Goal: Task Accomplishment & Management: Use online tool/utility

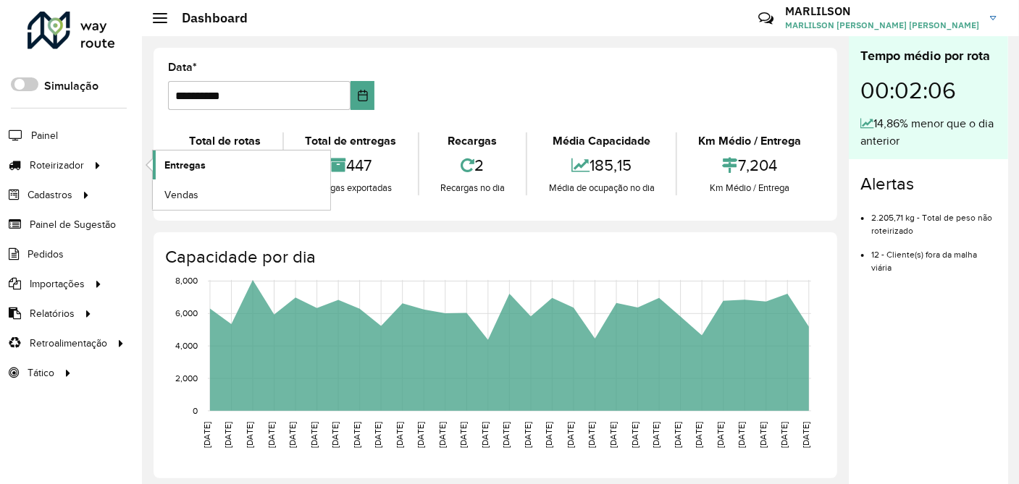
click at [174, 167] on span "Entregas" at bounding box center [184, 165] width 41 height 15
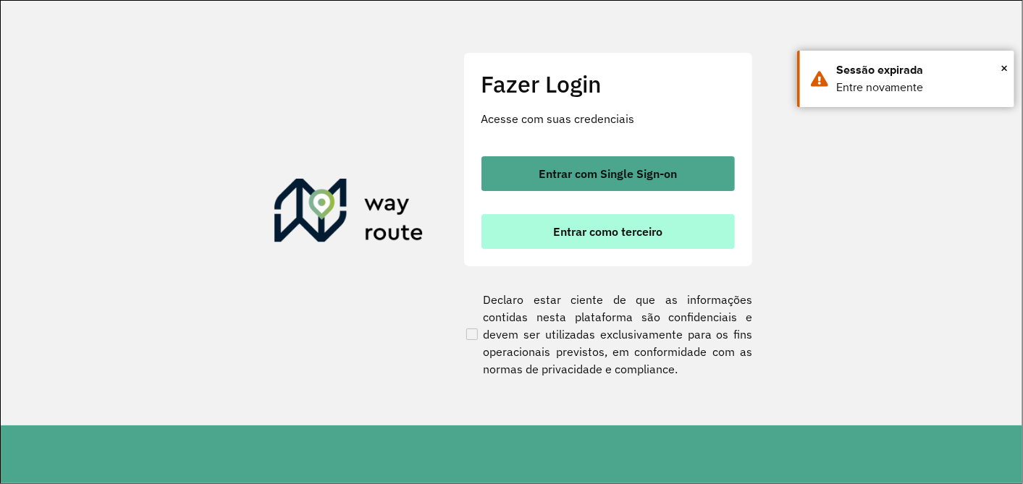
click at [616, 237] on span "Entrar como terceiro" at bounding box center [607, 232] width 109 height 12
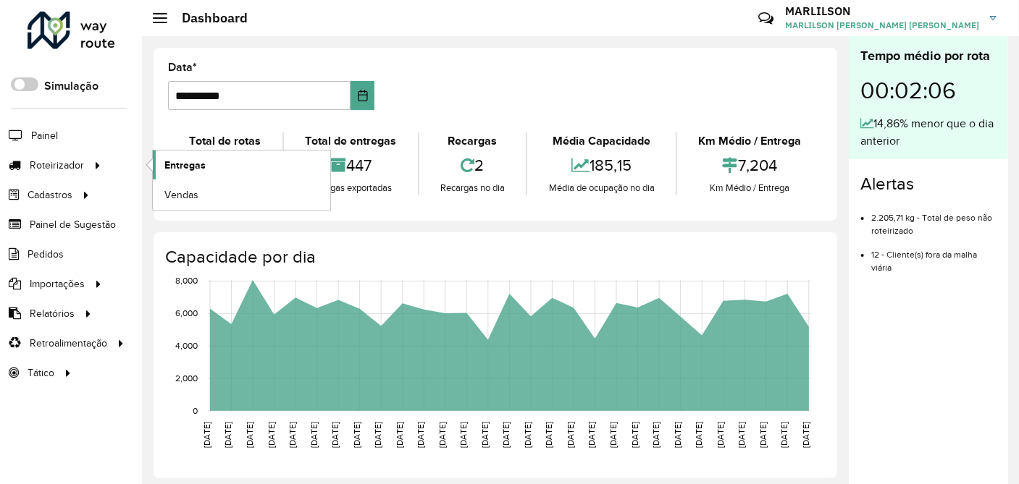
click at [193, 168] on span "Entregas" at bounding box center [184, 165] width 41 height 15
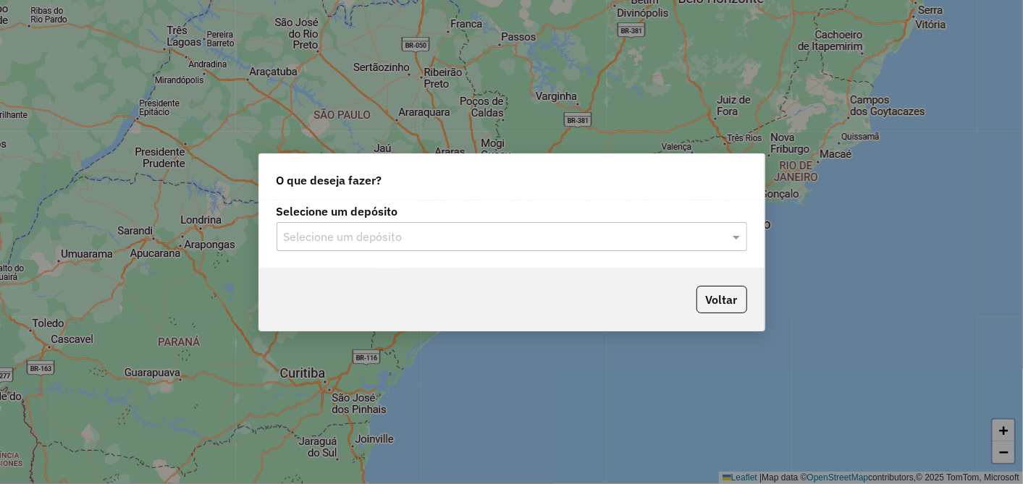
click at [342, 233] on input "text" at bounding box center [497, 237] width 427 height 17
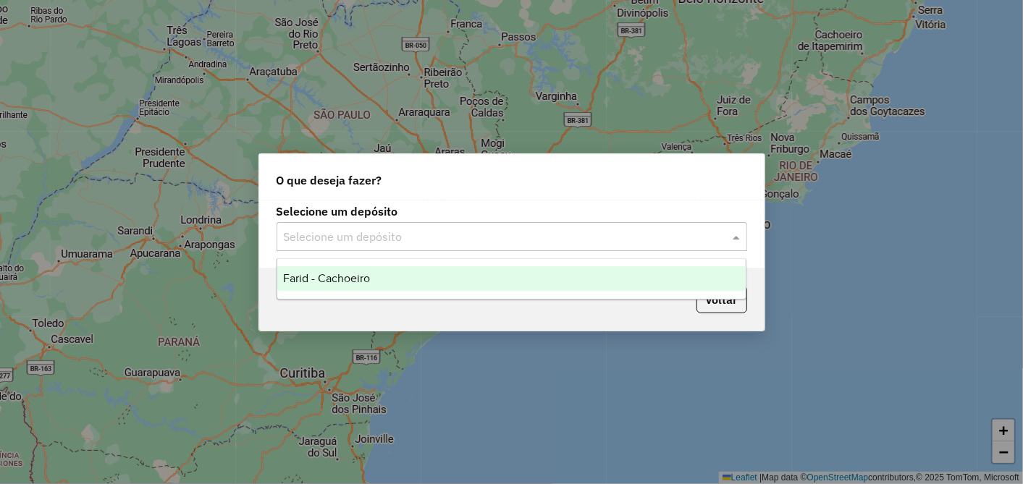
click at [324, 279] on span "Farid - Cachoeiro" at bounding box center [326, 278] width 87 height 12
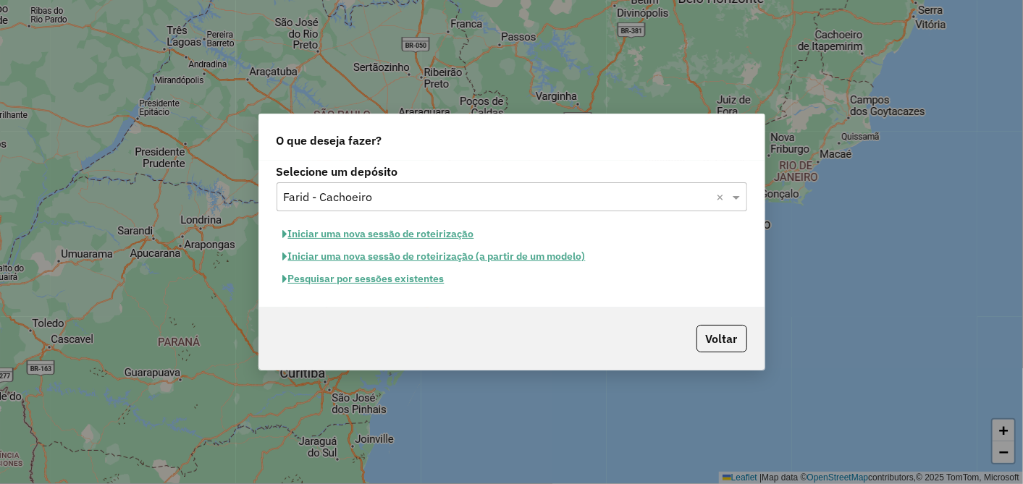
click at [402, 283] on button "Pesquisar por sessões existentes" at bounding box center [364, 279] width 174 height 22
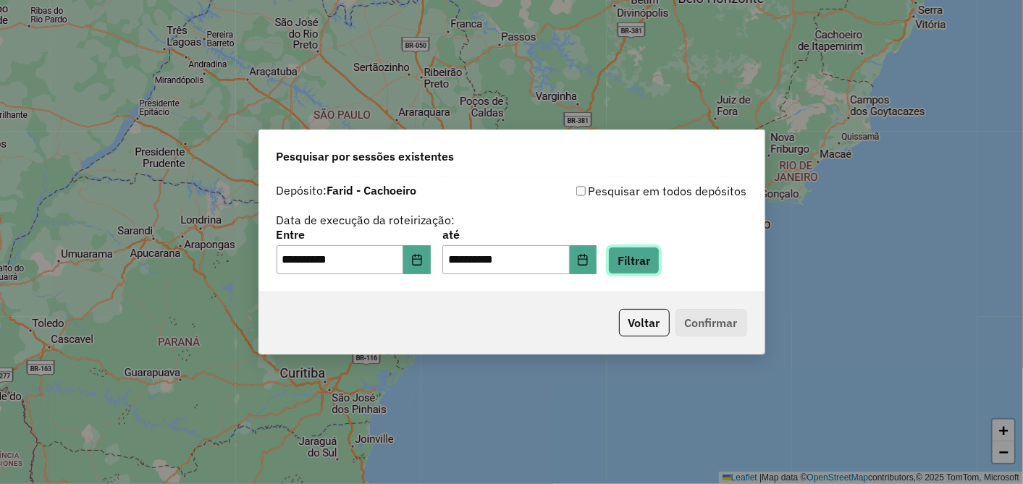
click at [647, 261] on button "Filtrar" at bounding box center [633, 261] width 51 height 28
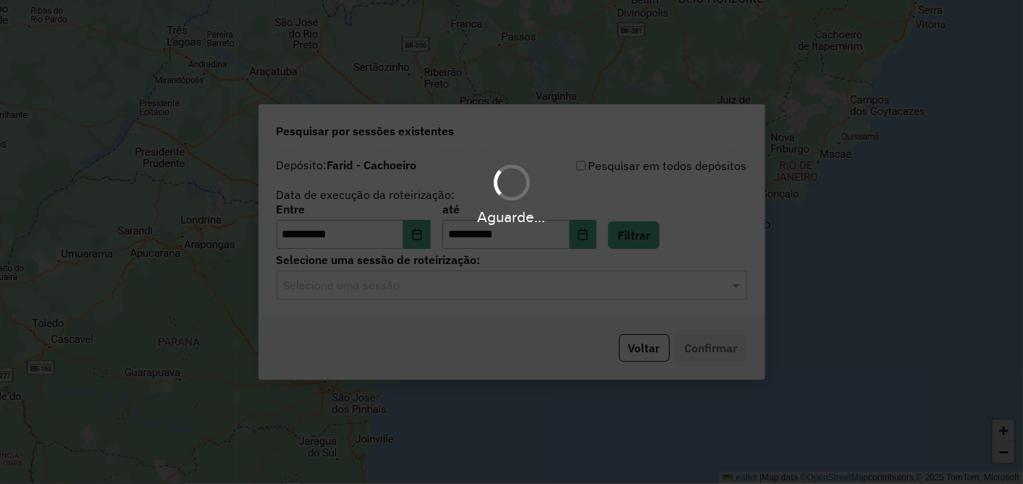
click at [405, 285] on input "text" at bounding box center [497, 285] width 427 height 17
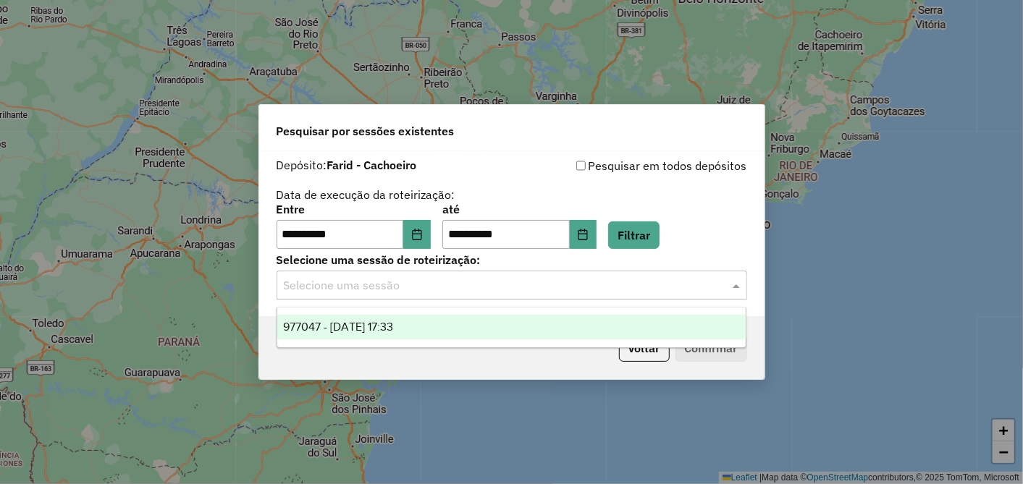
click at [392, 327] on span "977047 - 11/08/2025 17:33" at bounding box center [338, 327] width 110 height 12
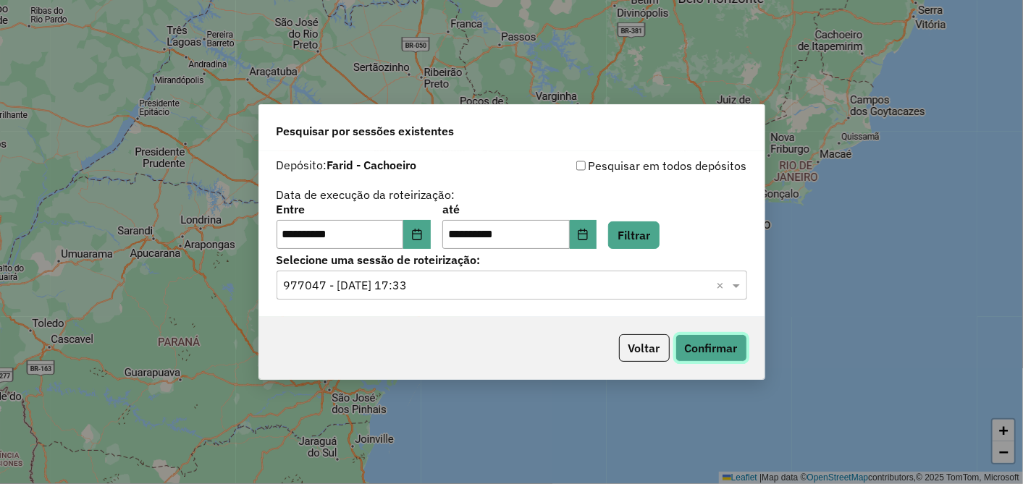
click at [692, 341] on button "Confirmar" at bounding box center [711, 348] width 72 height 28
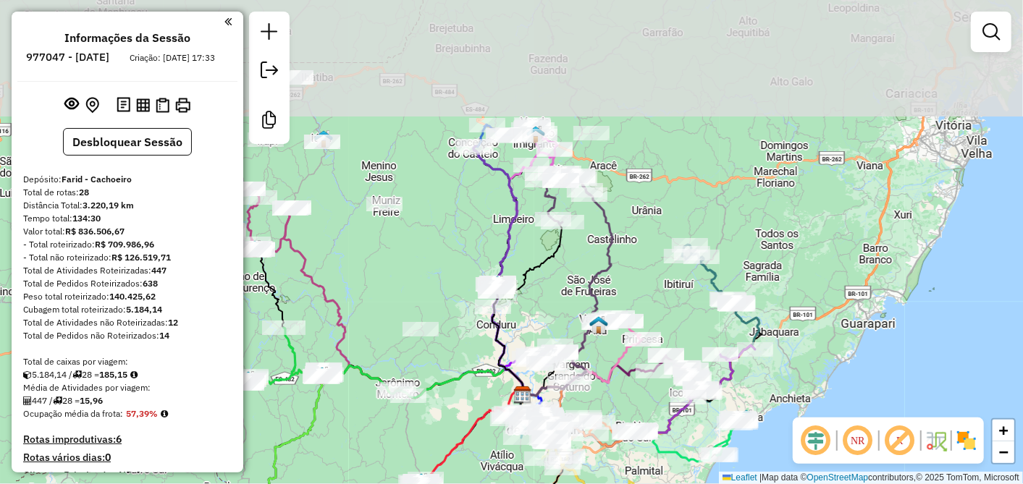
drag, startPoint x: 545, startPoint y: 130, endPoint x: 561, endPoint y: 321, distance: 191.8
click at [561, 316] on div "Janela de atendimento Grade de atendimento Capacidade Transportadoras Veículos …" at bounding box center [511, 242] width 1023 height 484
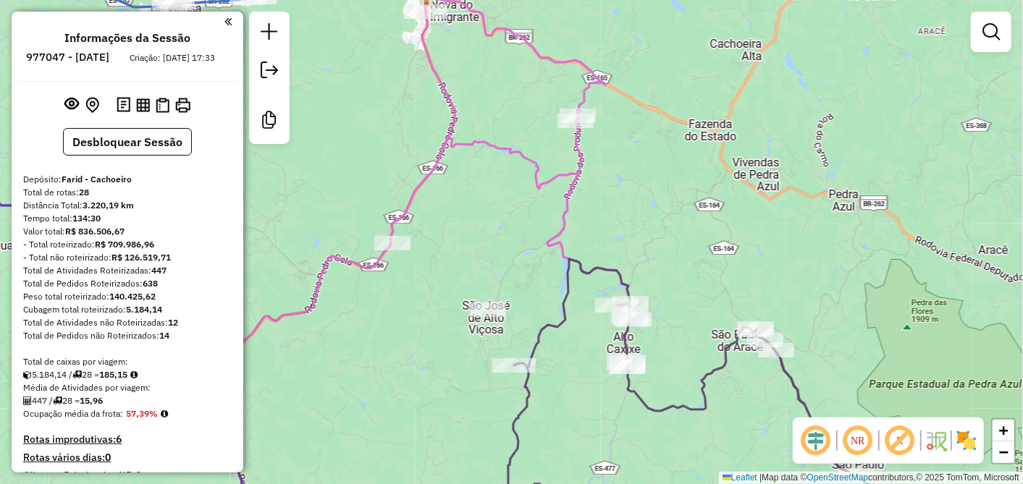
drag, startPoint x: 597, startPoint y: 266, endPoint x: 544, endPoint y: 184, distance: 98.4
click at [546, 188] on icon at bounding box center [510, 174] width 239 height 376
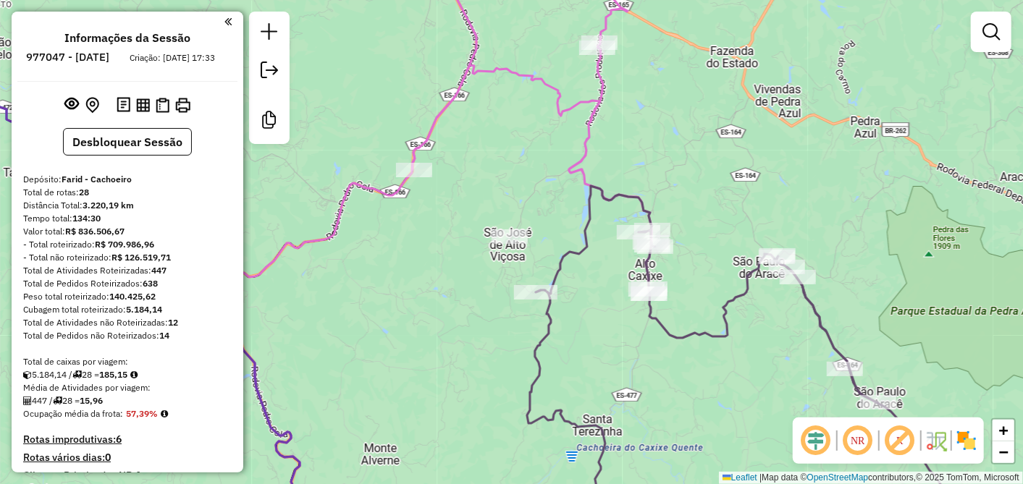
drag, startPoint x: 493, startPoint y: 191, endPoint x: 539, endPoint y: 153, distance: 60.2
click at [539, 153] on div "Janela de atendimento Grade de atendimento Capacidade Transportadoras Veículos …" at bounding box center [511, 242] width 1023 height 484
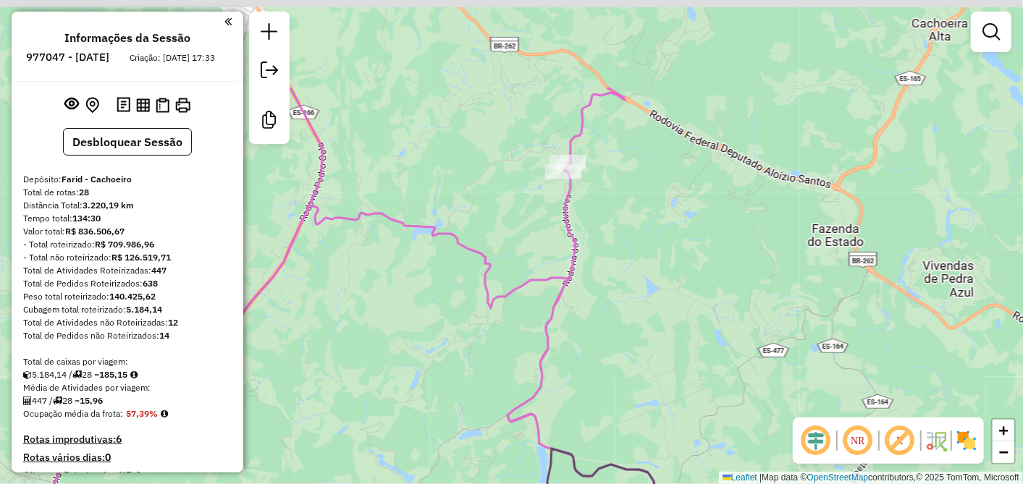
drag, startPoint x: 612, startPoint y: 85, endPoint x: 596, endPoint y: 230, distance: 146.5
click at [597, 229] on div "Janela de atendimento Grade de atendimento Capacidade Transportadoras Veículos …" at bounding box center [511, 242] width 1023 height 484
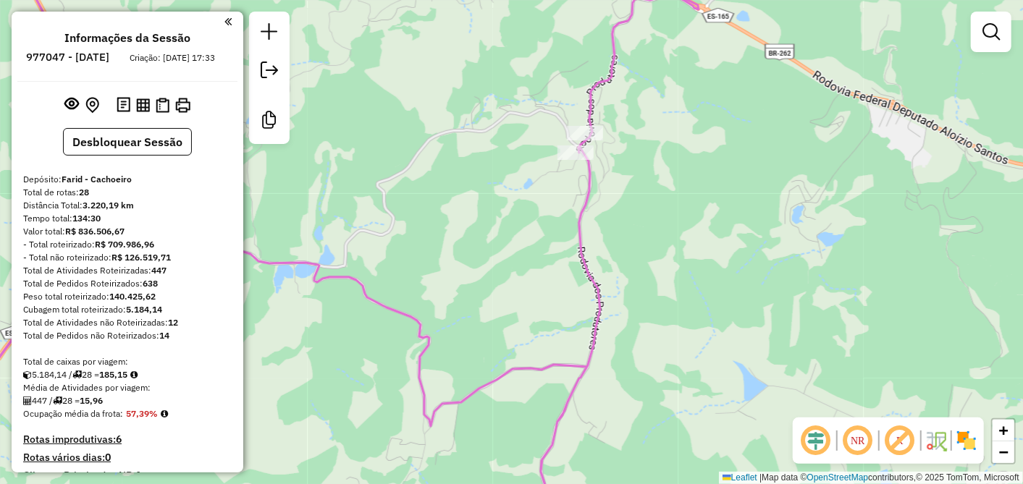
drag, startPoint x: 521, startPoint y: 237, endPoint x: 634, endPoint y: 188, distance: 123.5
click at [623, 194] on div "Janela de atendimento Grade de atendimento Capacidade Transportadoras Veículos …" at bounding box center [511, 242] width 1023 height 484
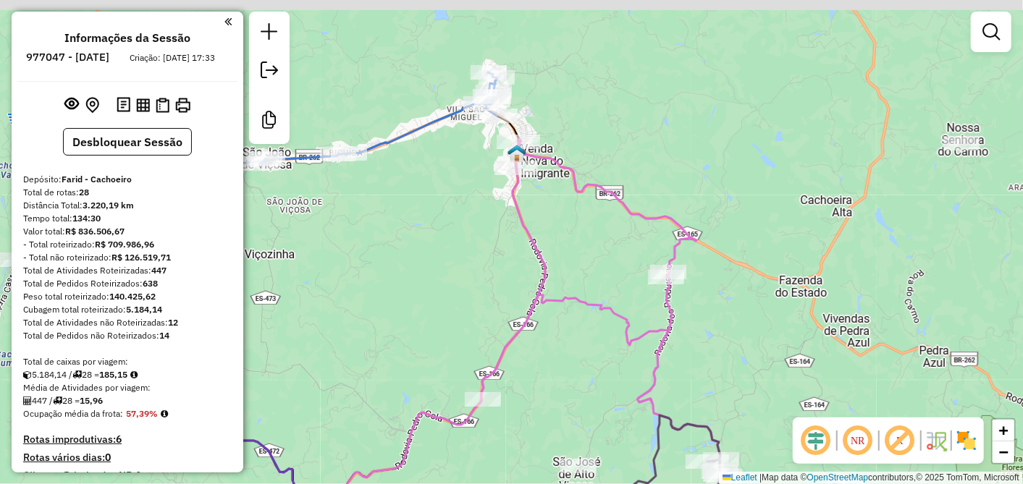
drag, startPoint x: 522, startPoint y: 174, endPoint x: 535, endPoint y: 234, distance: 61.5
click at [542, 285] on icon at bounding box center [425, 391] width 240 height 505
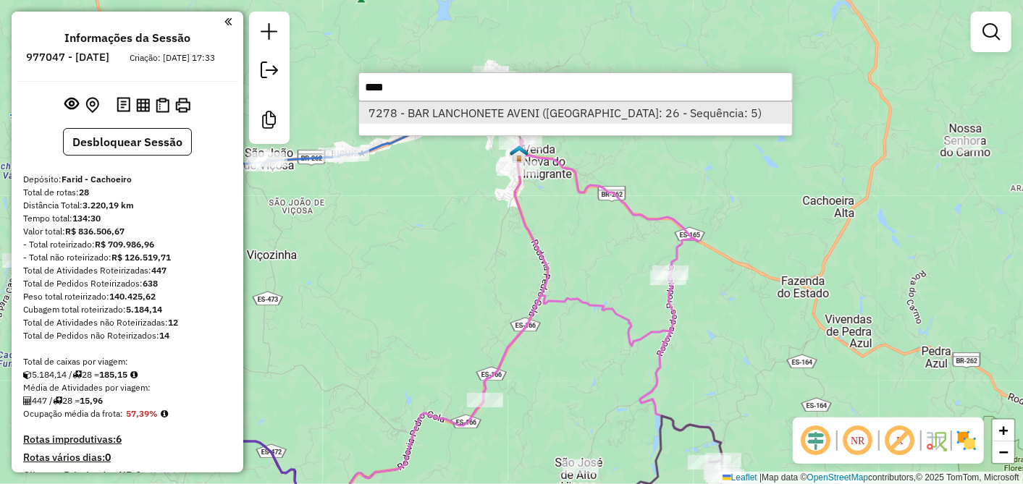
type input "****"
click at [511, 116] on li "7278 - BAR LANCHONETE AVENI (Rota: 26 - Sequência: 5)" at bounding box center [575, 113] width 433 height 22
select select "**********"
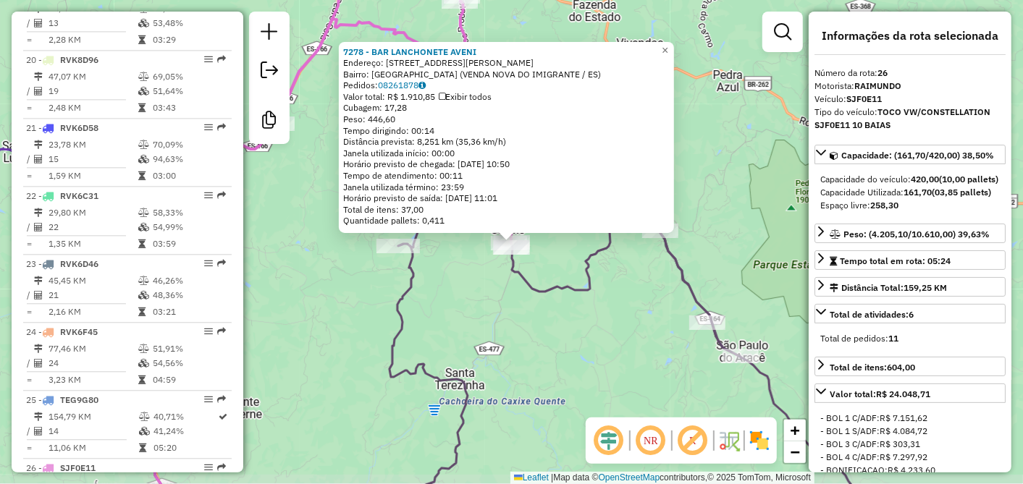
scroll to position [2259, 0]
